Goal: Check status: Check status

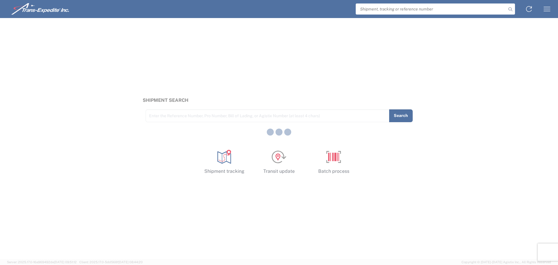
click at [375, 12] on div at bounding box center [279, 132] width 558 height 265
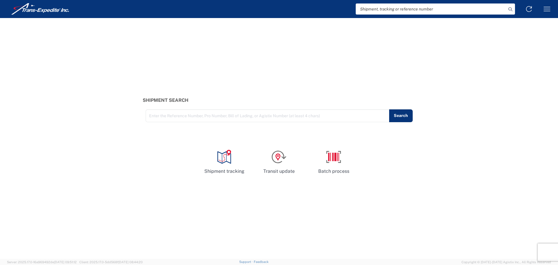
click at [374, 11] on input "search" at bounding box center [431, 8] width 151 height 11
paste input "368005798"
type input "368005798"
click at [507, 8] on icon at bounding box center [510, 9] width 8 height 8
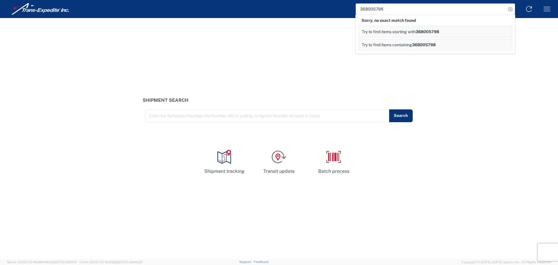
click at [262, 113] on input "text" at bounding box center [267, 115] width 237 height 10
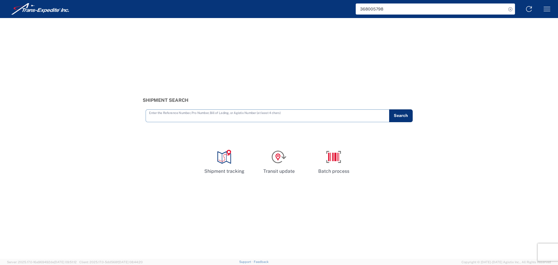
paste input "368005798"
type input "368005798"
drag, startPoint x: 401, startPoint y: 114, endPoint x: 445, endPoint y: 59, distance: 70.4
click at [401, 112] on button "Search" at bounding box center [401, 115] width 24 height 13
